Goal: Use online tool/utility: Utilize a website feature to perform a specific function

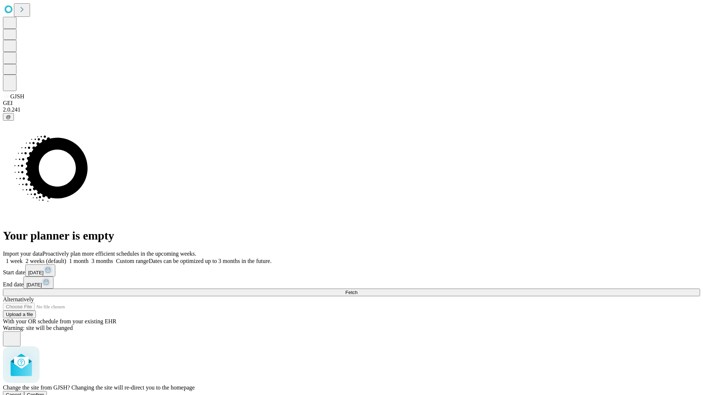
click at [44, 392] on span "Confirm" at bounding box center [35, 394] width 17 height 5
click at [23, 258] on label "1 week" at bounding box center [13, 261] width 20 height 6
click at [357, 290] on span "Fetch" at bounding box center [351, 292] width 12 height 5
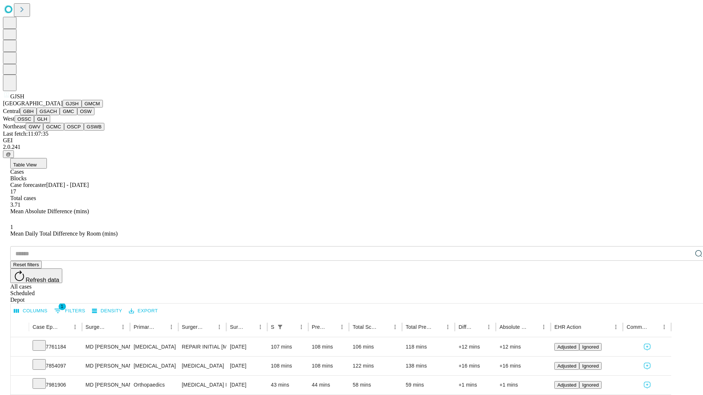
click at [82, 108] on button "GMCM" at bounding box center [92, 104] width 21 height 8
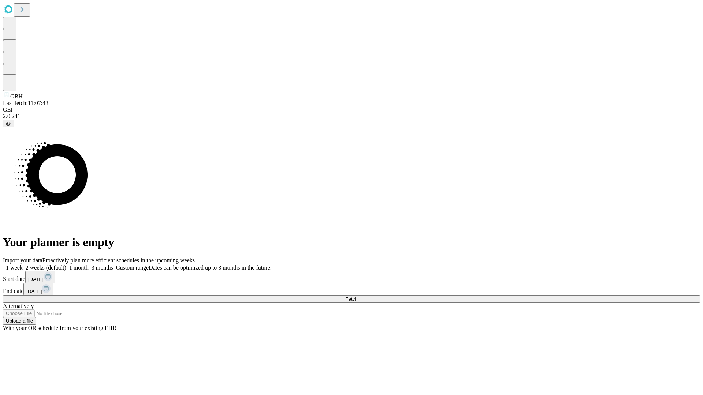
click at [23, 265] on label "1 week" at bounding box center [13, 268] width 20 height 6
click at [357, 296] on span "Fetch" at bounding box center [351, 298] width 12 height 5
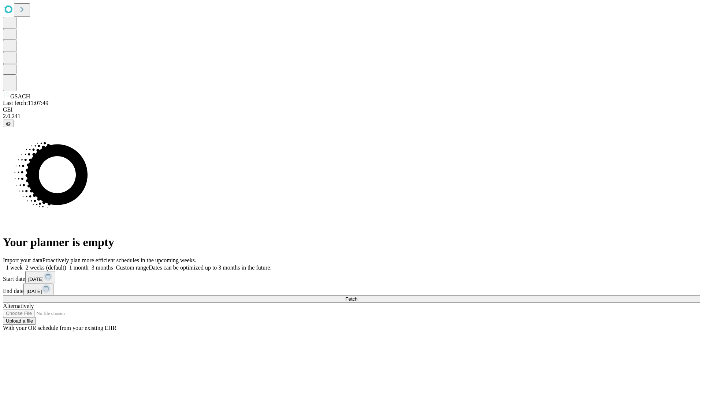
click at [357, 296] on span "Fetch" at bounding box center [351, 298] width 12 height 5
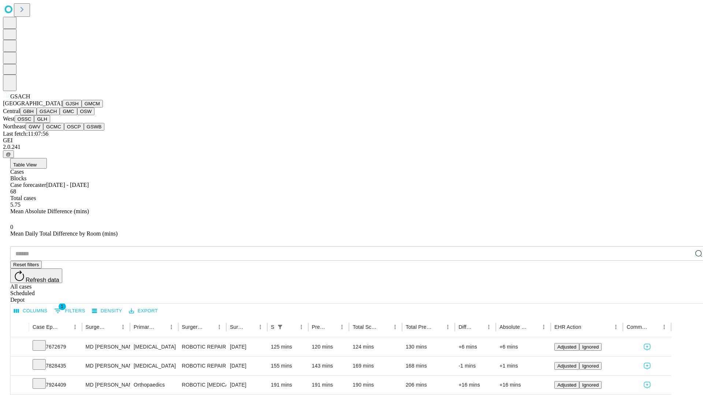
click at [60, 115] on button "GMC" at bounding box center [68, 112] width 17 height 8
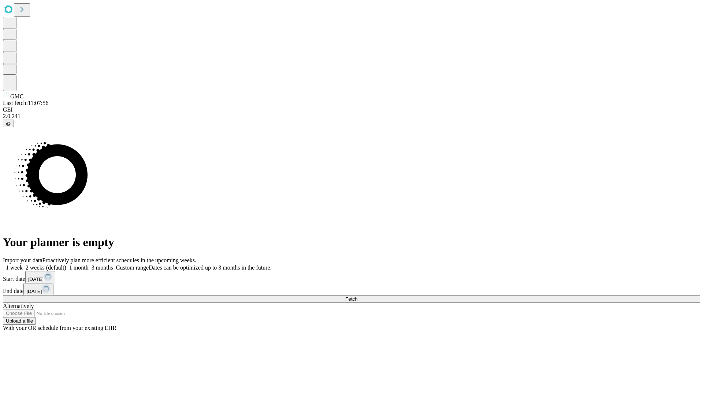
click at [23, 265] on label "1 week" at bounding box center [13, 268] width 20 height 6
click at [357, 296] on span "Fetch" at bounding box center [351, 298] width 12 height 5
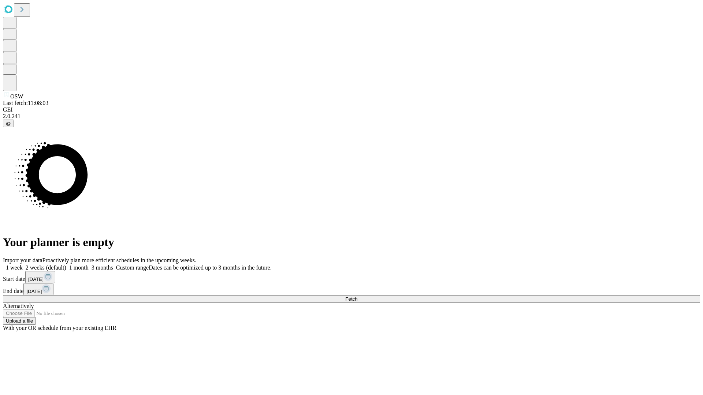
click at [23, 265] on label "1 week" at bounding box center [13, 268] width 20 height 6
click at [357, 296] on span "Fetch" at bounding box center [351, 298] width 12 height 5
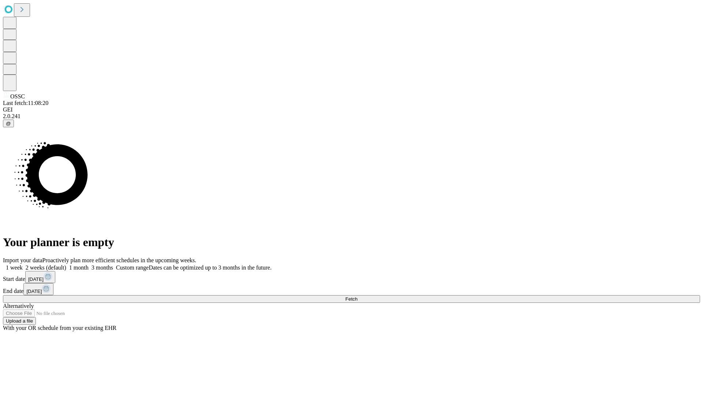
click at [357, 296] on span "Fetch" at bounding box center [351, 298] width 12 height 5
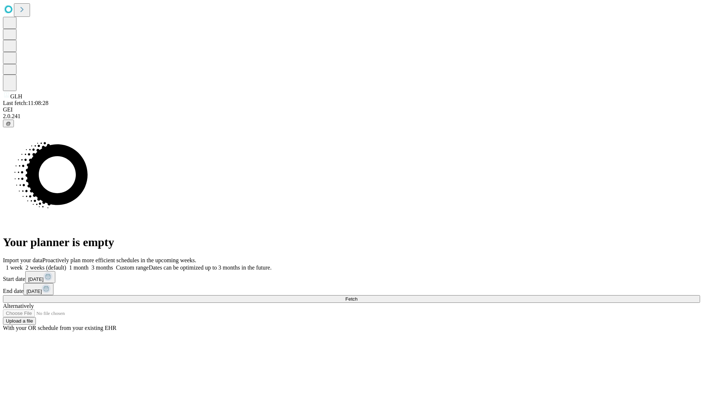
click at [357, 296] on span "Fetch" at bounding box center [351, 298] width 12 height 5
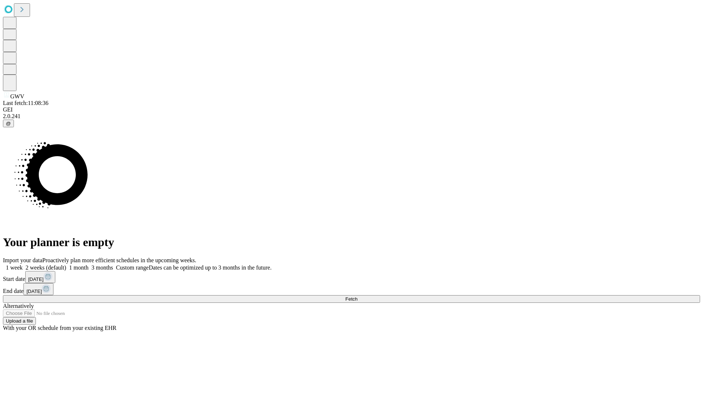
click at [357, 296] on span "Fetch" at bounding box center [351, 298] width 12 height 5
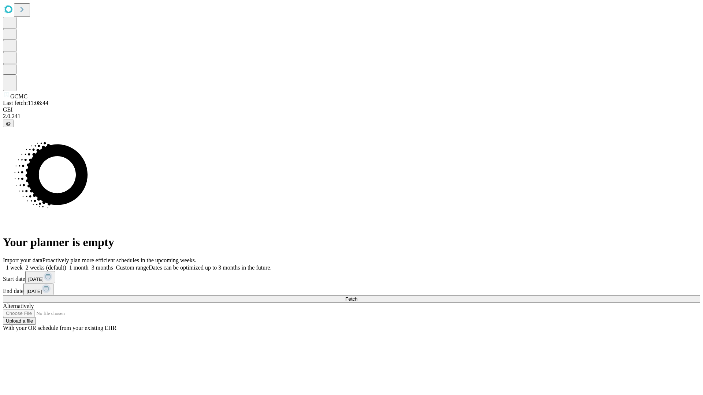
click at [23, 265] on label "1 week" at bounding box center [13, 268] width 20 height 6
click at [357, 296] on span "Fetch" at bounding box center [351, 298] width 12 height 5
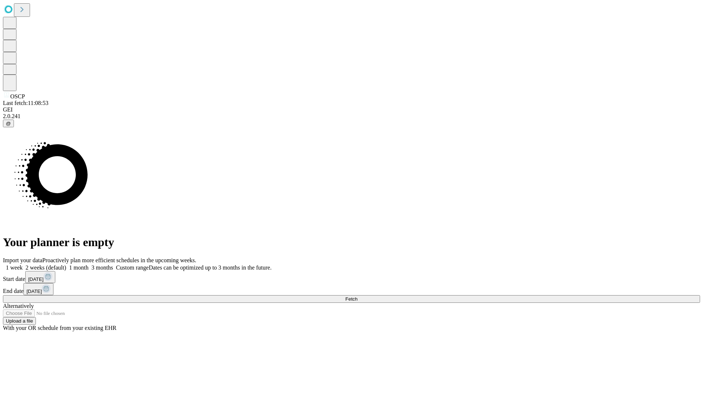
click at [23, 265] on label "1 week" at bounding box center [13, 268] width 20 height 6
click at [357, 296] on span "Fetch" at bounding box center [351, 298] width 12 height 5
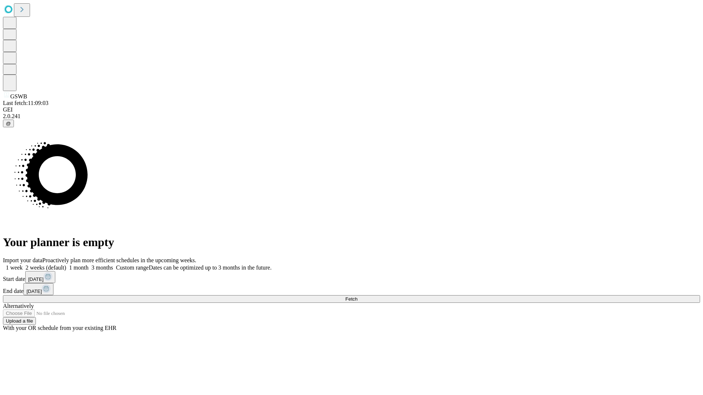
click at [23, 265] on label "1 week" at bounding box center [13, 268] width 20 height 6
click at [357, 296] on span "Fetch" at bounding box center [351, 298] width 12 height 5
